Goal: Complete application form

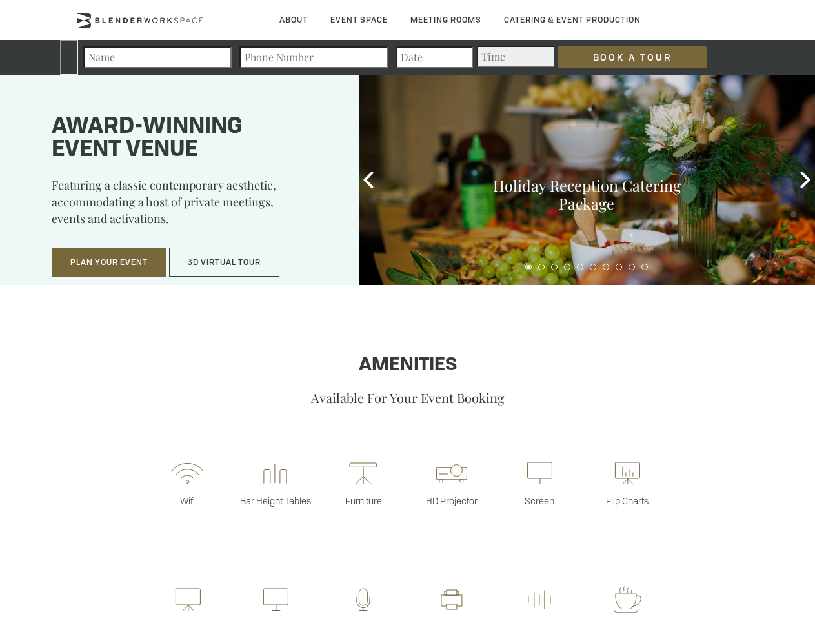
click at [622, 57] on input "Book a Tour" at bounding box center [632, 57] width 148 height 22
click at [109, 263] on button "Plan Your Event" at bounding box center [109, 263] width 115 height 30
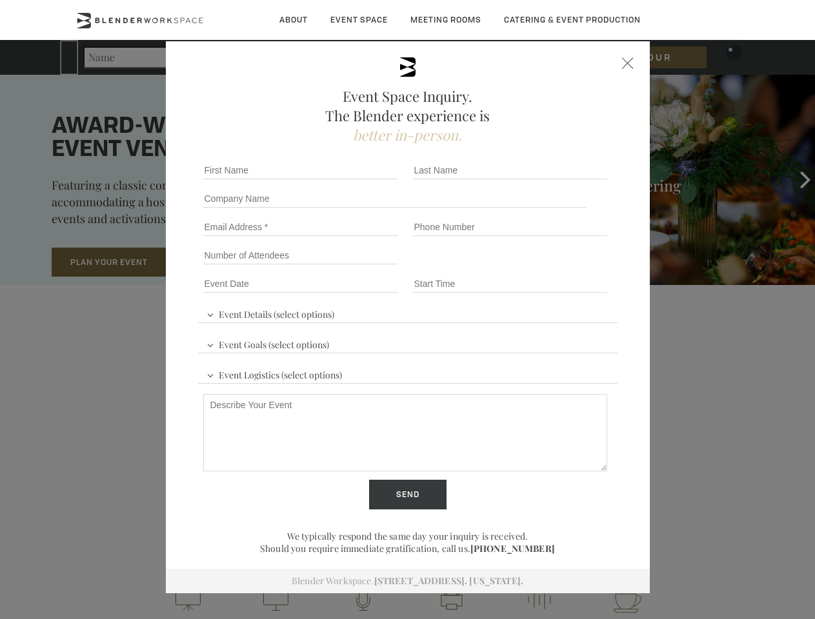
click at [225, 263] on button "3D Virtual Tour" at bounding box center [224, 263] width 110 height 30
click at [368, 180] on div "First name *" at bounding box center [303, 170] width 210 height 28
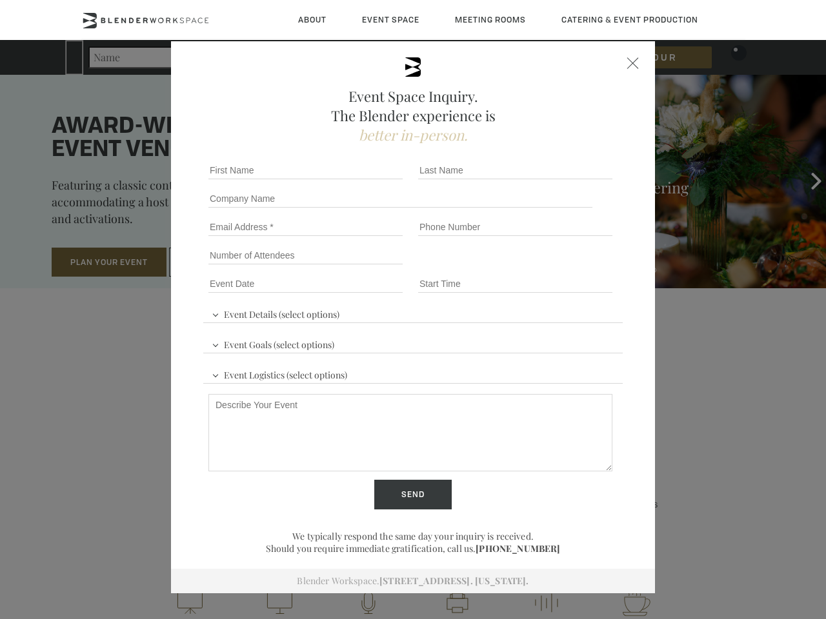
click at [805, 180] on div "Event Space Inquiry. The Blender experience is better in-person. Event Details …" at bounding box center [413, 309] width 826 height 619
click at [528, 267] on fieldset "Number of Attendees Budget Range" at bounding box center [412, 255] width 419 height 28
click at [541, 267] on fieldset "Number of Attendees Budget Range" at bounding box center [412, 255] width 419 height 28
click at [554, 267] on fieldset "Number of Attendees Budget Range" at bounding box center [412, 255] width 419 height 28
click at [567, 267] on fieldset "Number of Attendees Budget Range" at bounding box center [412, 255] width 419 height 28
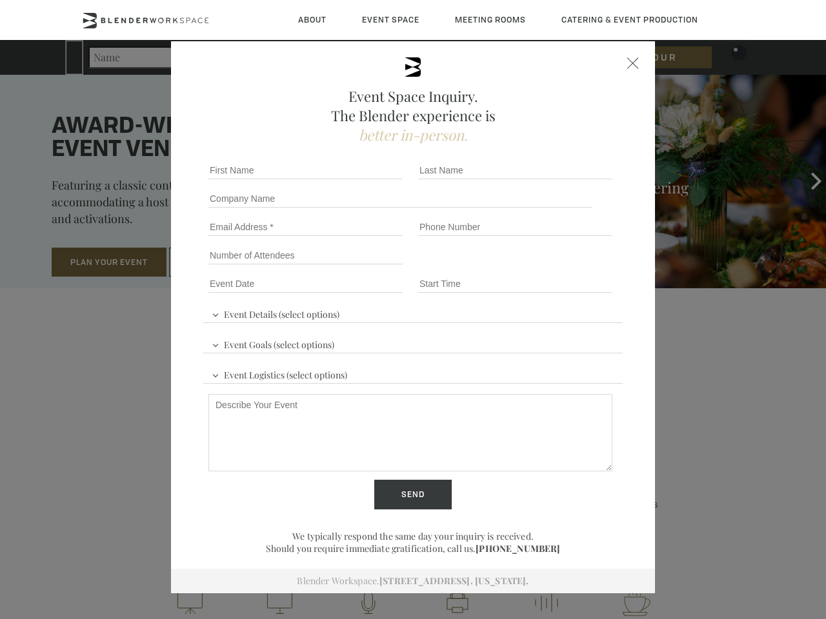
click at [580, 267] on fieldset "Number of Attendees Budget Range" at bounding box center [412, 255] width 419 height 28
